Goal: Check status: Check status

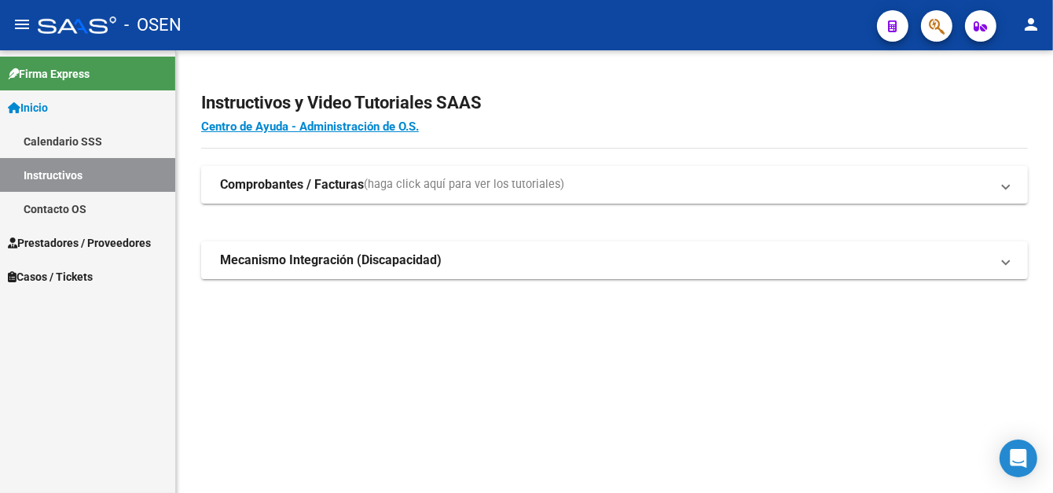
click at [108, 253] on link "Prestadores / Proveedores" at bounding box center [87, 243] width 175 height 34
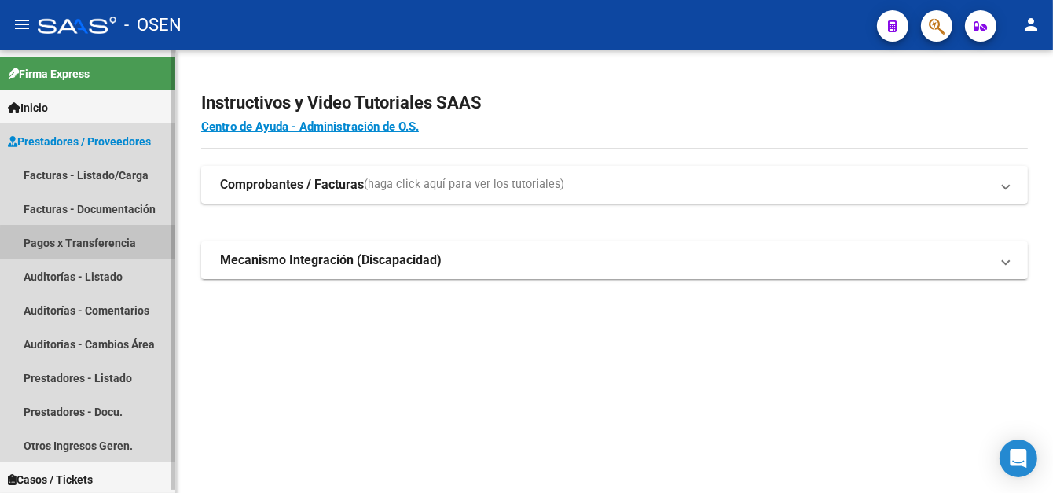
click at [94, 245] on link "Pagos x Transferencia" at bounding box center [87, 243] width 175 height 34
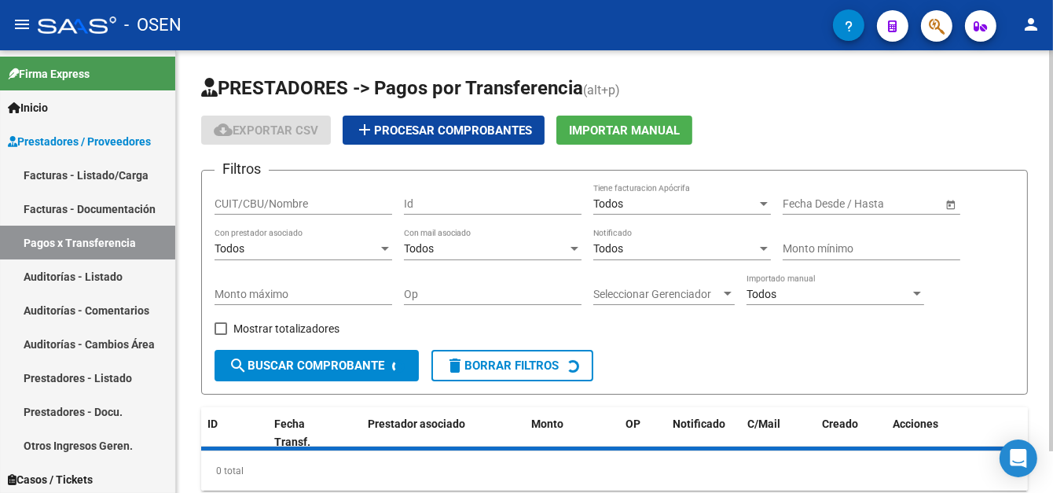
click at [281, 201] on input "CUIT/CBU/Nombre" at bounding box center [304, 203] width 178 height 13
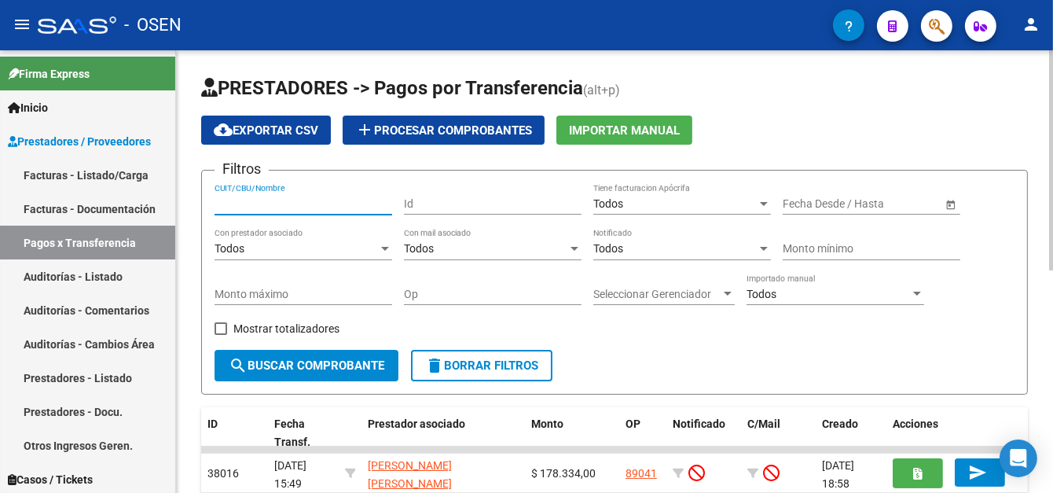
click at [280, 203] on input "CUIT/CBU/Nombre" at bounding box center [304, 203] width 178 height 13
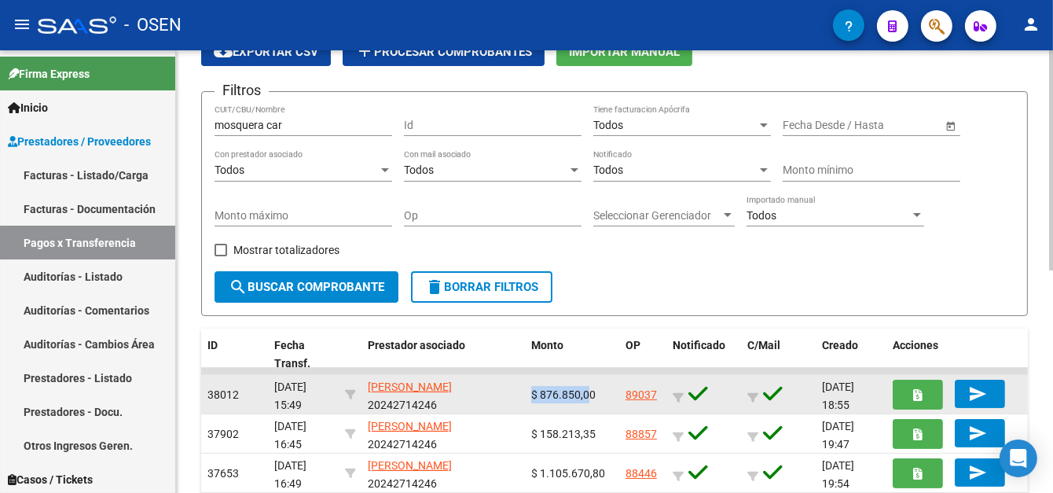
drag, startPoint x: 525, startPoint y: 392, endPoint x: 635, endPoint y: 394, distance: 110.0
click at [602, 394] on datatable-body-cell "$ 876.850,00" at bounding box center [572, 394] width 94 height 39
click at [635, 394] on link "89037" at bounding box center [640, 394] width 31 height 13
click at [531, 381] on datatable-body-cell "$ 876.850,00" at bounding box center [572, 394] width 94 height 39
drag, startPoint x: 530, startPoint y: 394, endPoint x: 596, endPoint y: 390, distance: 66.1
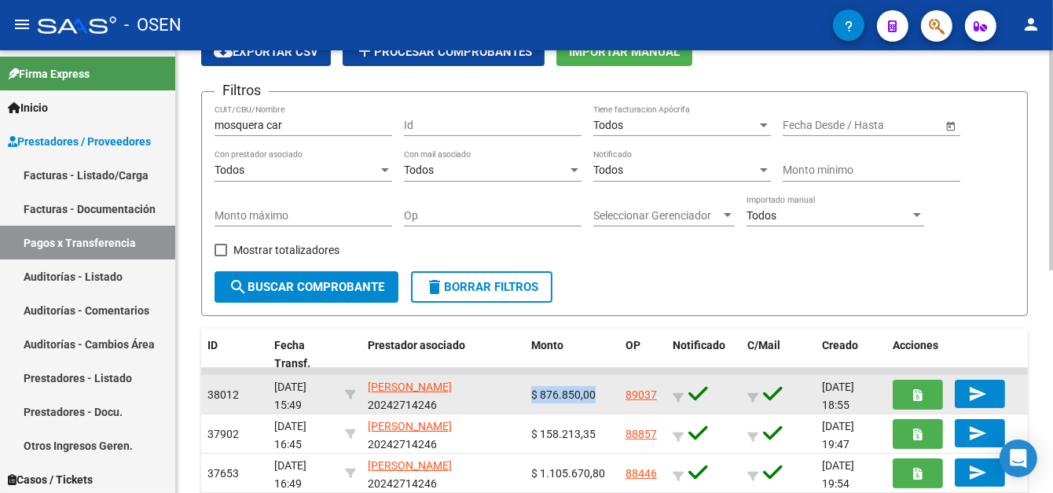
click at [596, 390] on div "$ 876.850,00" at bounding box center [572, 395] width 82 height 18
click at [603, 390] on div "$ 876.850,00" at bounding box center [572, 395] width 82 height 18
drag, startPoint x: 601, startPoint y: 391, endPoint x: 517, endPoint y: 391, distance: 84.1
click at [517, 391] on div "38012 [DATE] 15:49 [PERSON_NAME] 20242714246 $ 876.850,00 89037 [DATE] 18:55 se…" at bounding box center [614, 394] width 827 height 39
click at [531, 390] on span "$ 876.850,00" at bounding box center [563, 394] width 64 height 13
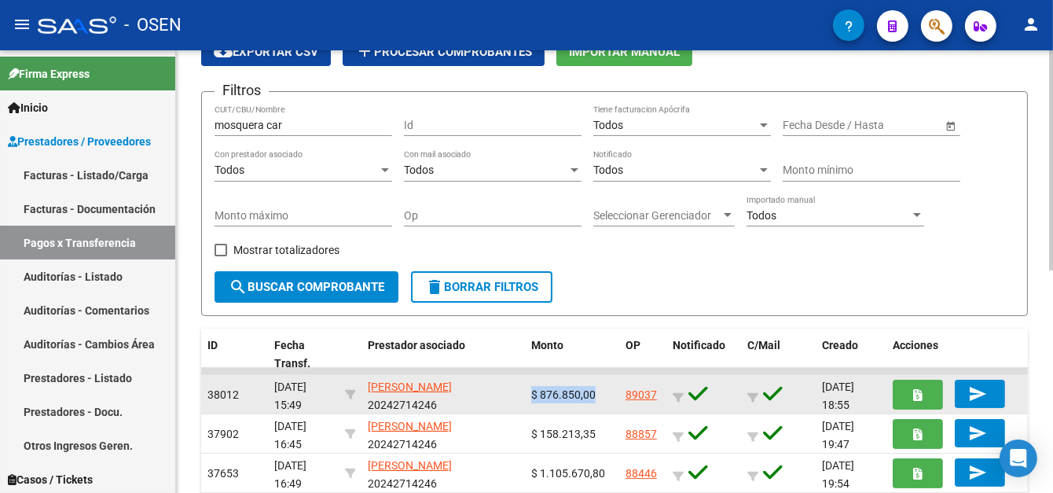
drag, startPoint x: 530, startPoint y: 390, endPoint x: 599, endPoint y: 392, distance: 68.4
click at [599, 392] on div "$ 876.850,00" at bounding box center [572, 395] width 82 height 18
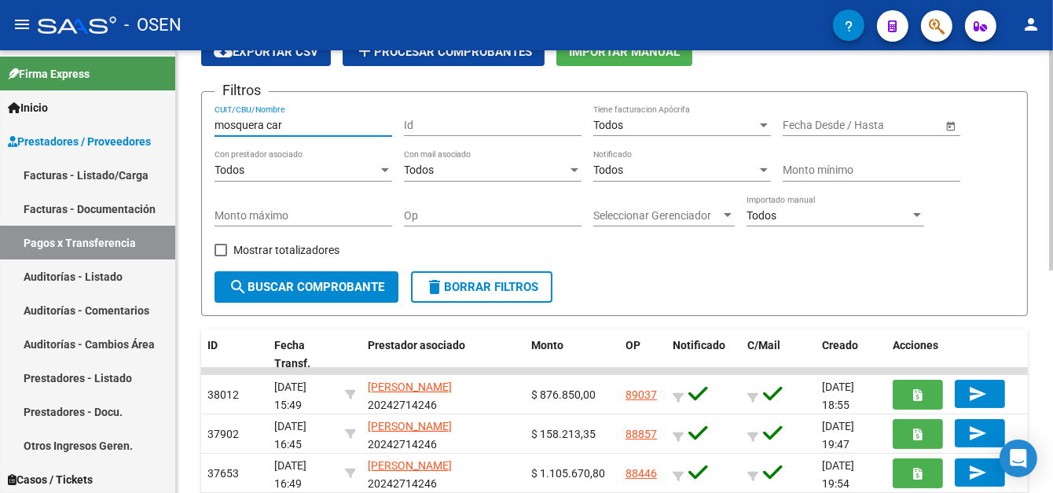
click at [308, 123] on input "mosquera car" at bounding box center [304, 125] width 178 height 13
type input "mosquera"
